Goal: Task Accomplishment & Management: Complete application form

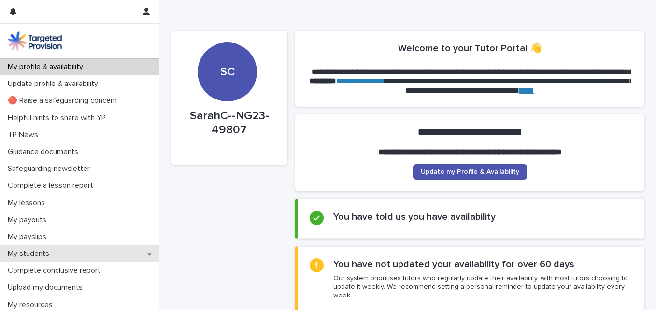
click at [31, 251] on p "My students" at bounding box center [30, 253] width 53 height 9
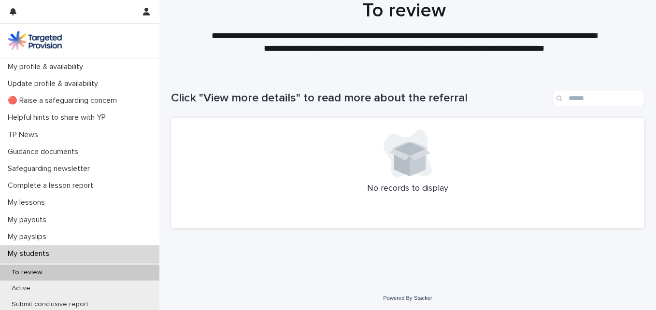
scroll to position [28, 0]
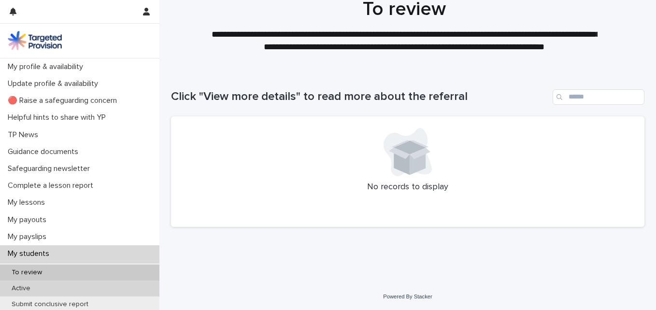
click at [22, 290] on p "Active" at bounding box center [21, 289] width 34 height 8
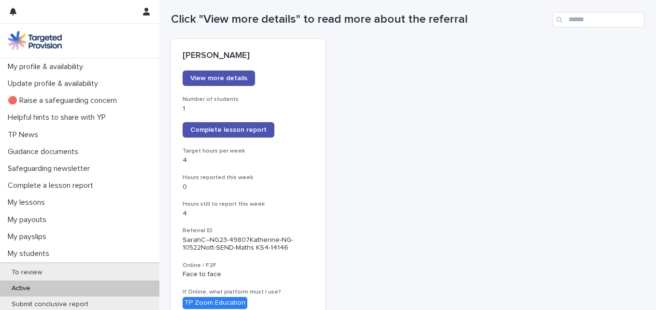
scroll to position [111, 0]
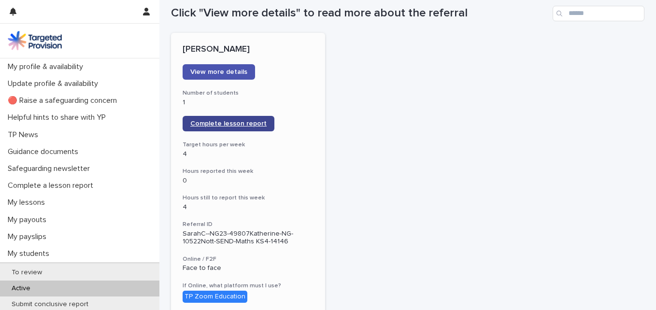
click at [221, 122] on span "Complete lesson report" at bounding box center [228, 123] width 76 height 7
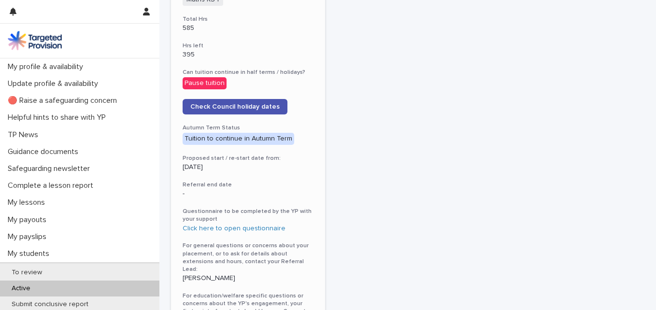
scroll to position [477, 0]
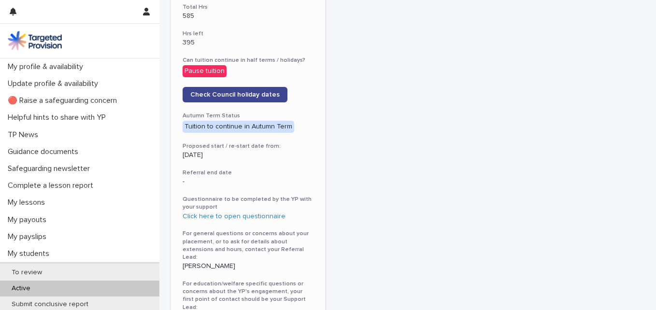
click at [237, 98] on span "Check Council holiday dates" at bounding box center [234, 94] width 89 height 7
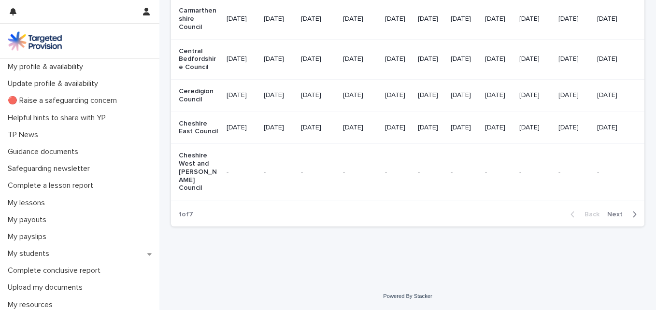
scroll to position [1295, 0]
click at [611, 214] on span "Next" at bounding box center [617, 214] width 21 height 7
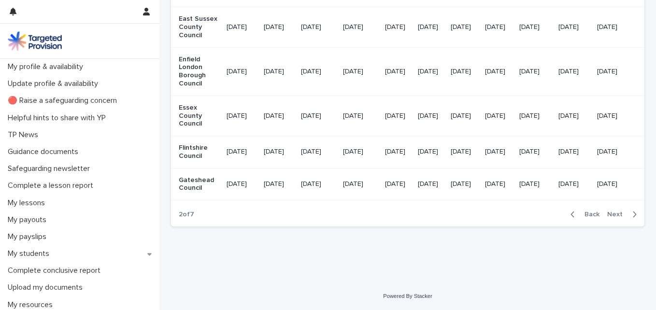
scroll to position [1254, 0]
click at [634, 215] on icon "button" at bounding box center [635, 215] width 3 height 6
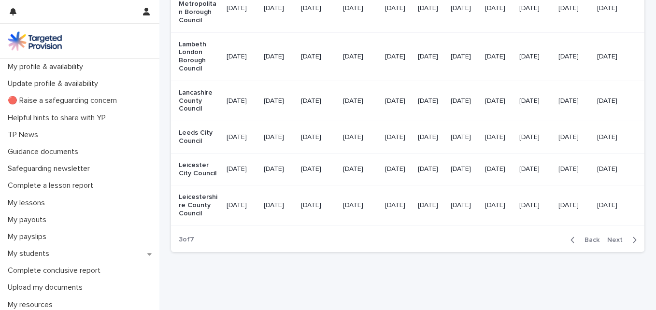
scroll to position [0, 58]
click at [633, 245] on button "Next" at bounding box center [624, 240] width 41 height 9
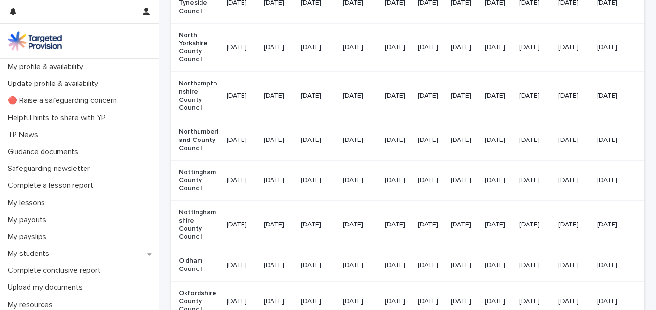
scroll to position [972, 0]
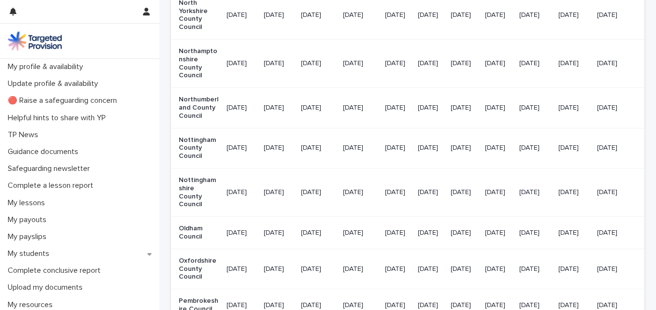
click at [298, 168] on td "[DATE]" at bounding box center [318, 148] width 43 height 40
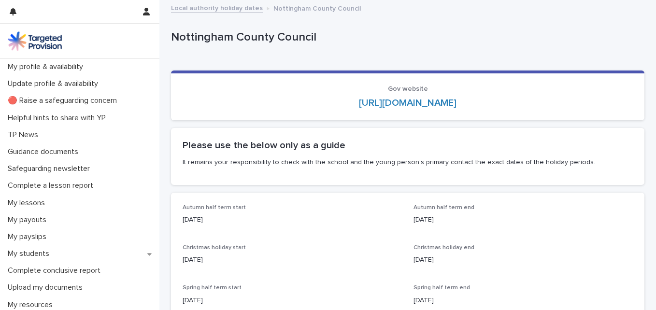
click at [298, 179] on section "Please use the below only as a guide It remains your responsibility to check wi…" at bounding box center [408, 156] width 474 height 57
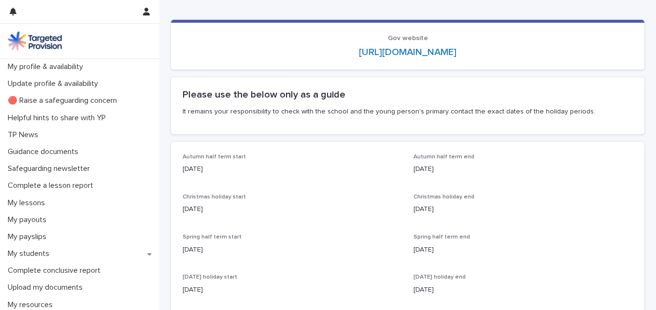
scroll to position [53, 0]
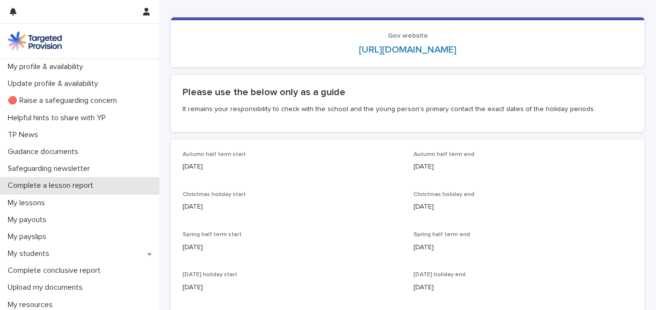
click at [86, 183] on p "Complete a lesson report" at bounding box center [52, 185] width 97 height 9
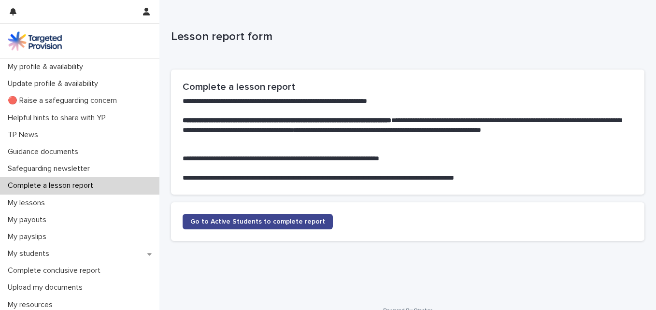
click at [273, 226] on link "Go to Active Students to complete report" at bounding box center [258, 221] width 150 height 15
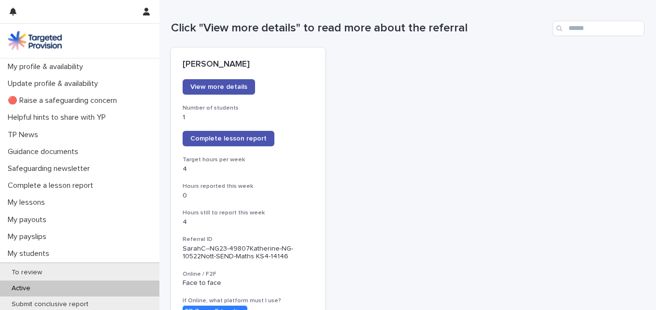
scroll to position [84, 0]
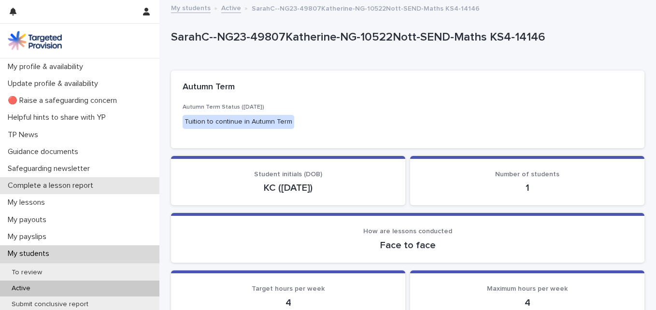
click at [81, 185] on p "Complete a lesson report" at bounding box center [52, 185] width 97 height 9
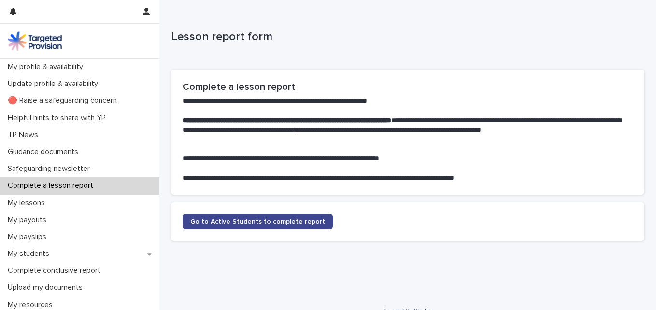
click at [260, 216] on link "Go to Active Students to complete report" at bounding box center [258, 221] width 150 height 15
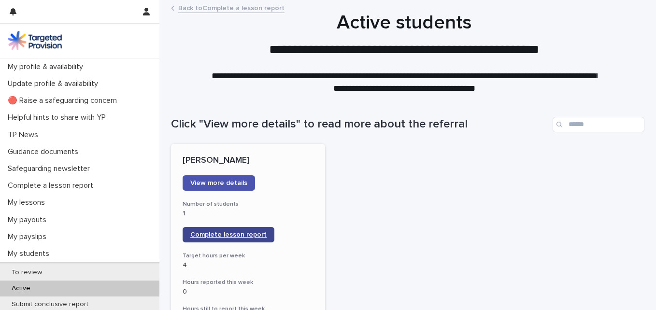
click at [229, 233] on span "Complete lesson report" at bounding box center [228, 234] width 76 height 7
